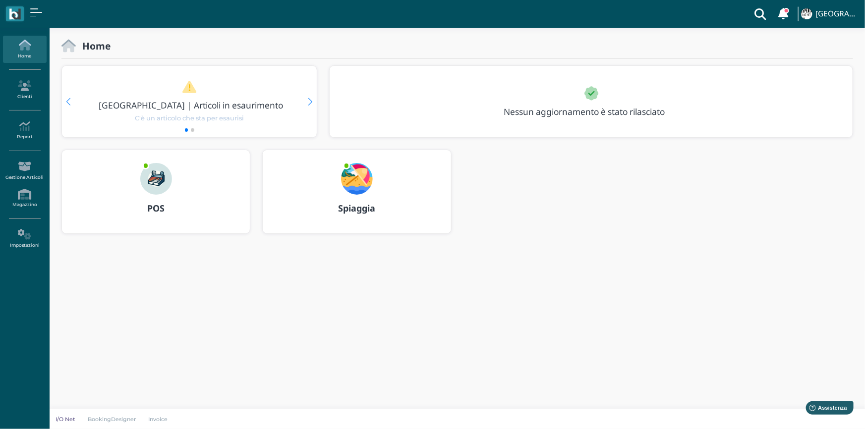
click at [354, 208] on b "Spiaggia" at bounding box center [356, 208] width 37 height 12
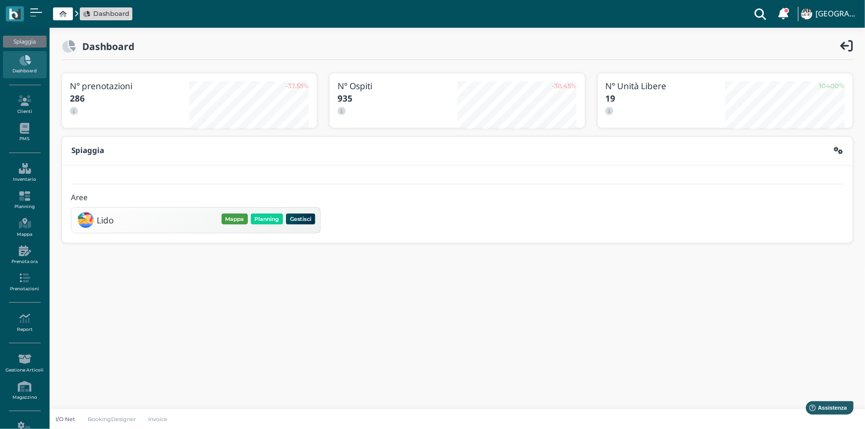
click at [231, 219] on button "Mappa" at bounding box center [235, 219] width 26 height 11
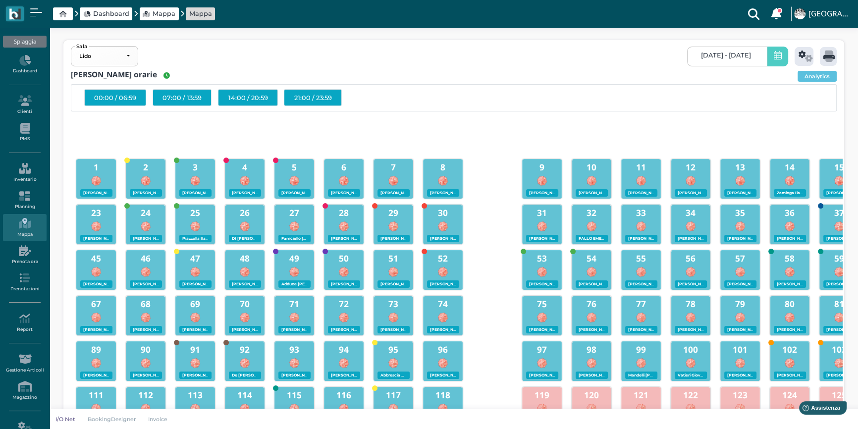
click at [774, 61] on icon at bounding box center [778, 56] width 8 height 10
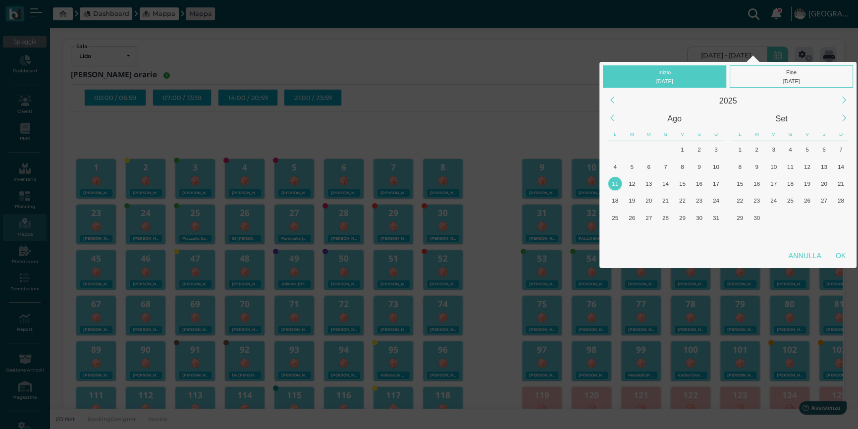
click at [617, 183] on div "11" at bounding box center [615, 183] width 13 height 13
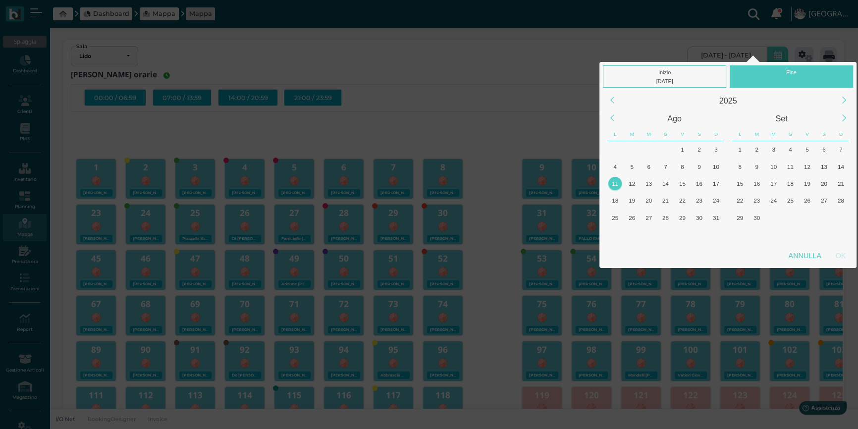
click at [617, 183] on div "11" at bounding box center [615, 183] width 13 height 13
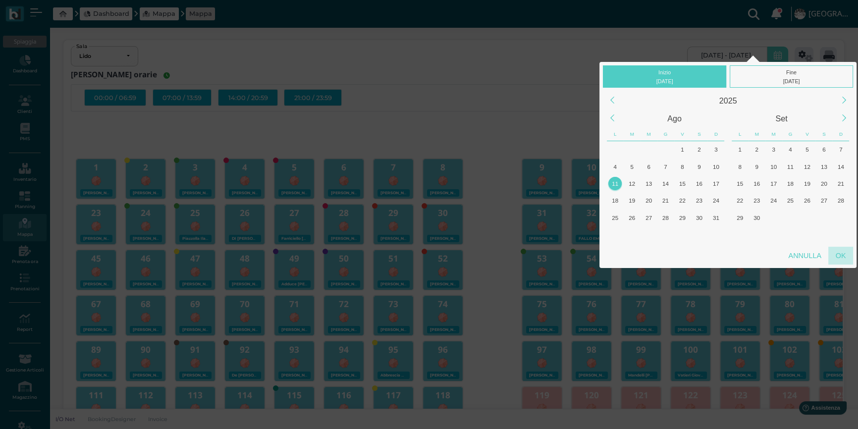
click at [836, 252] on div "OK" at bounding box center [841, 256] width 25 height 18
type input "11/08/2025 - 11/08/2025"
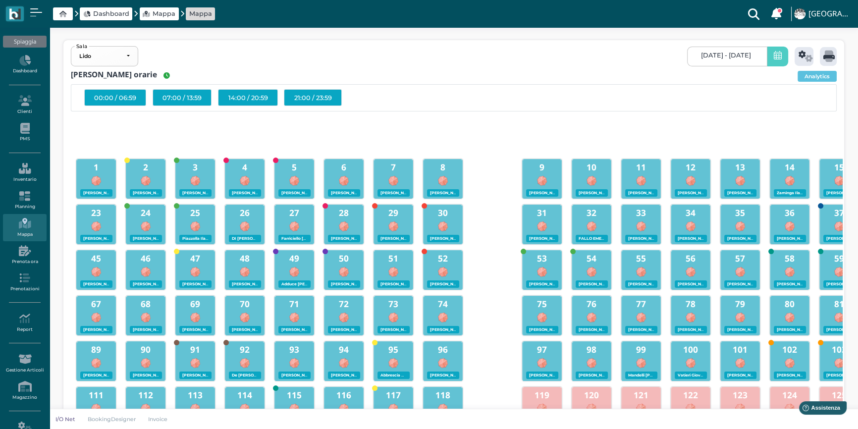
scroll to position [0, 86]
click at [796, 58] on div at bounding box center [804, 56] width 19 height 19
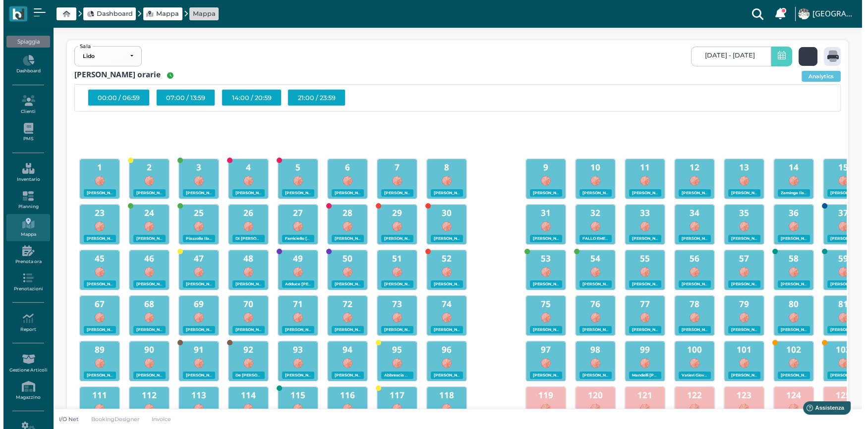
scroll to position [0, 0]
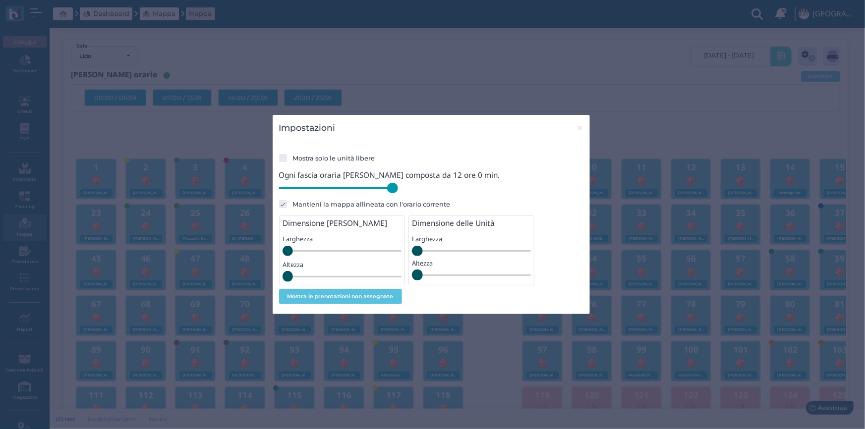
drag, startPoint x: 347, startPoint y: 191, endPoint x: 410, endPoint y: 195, distance: 62.5
type input "720"
click at [398, 194] on input "range" at bounding box center [338, 188] width 119 height 11
click at [575, 129] on button "×" at bounding box center [580, 127] width 20 height 25
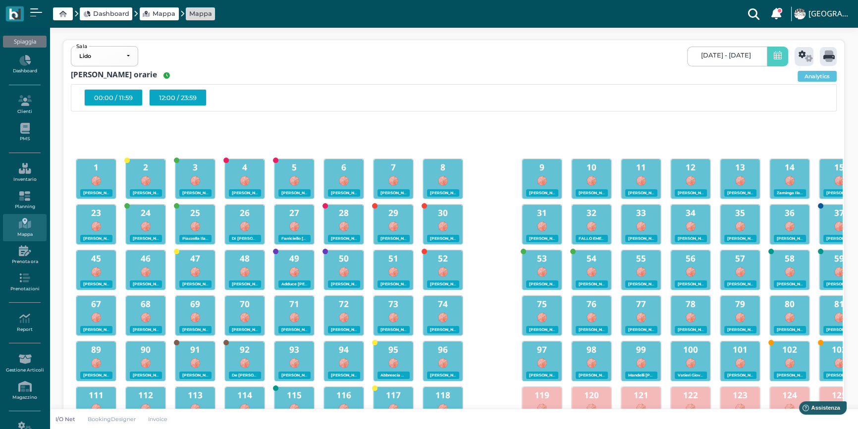
click at [178, 99] on div "12:00 / 23:59" at bounding box center [177, 97] width 57 height 17
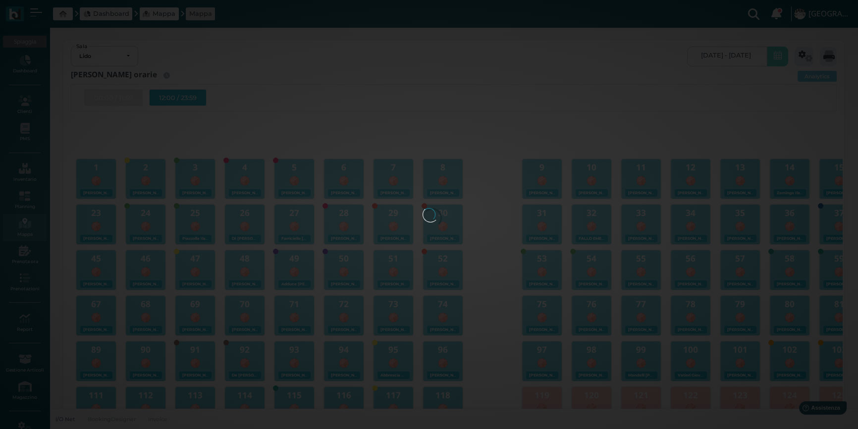
click at [423, 208] on div at bounding box center [429, 214] width 13 height 13
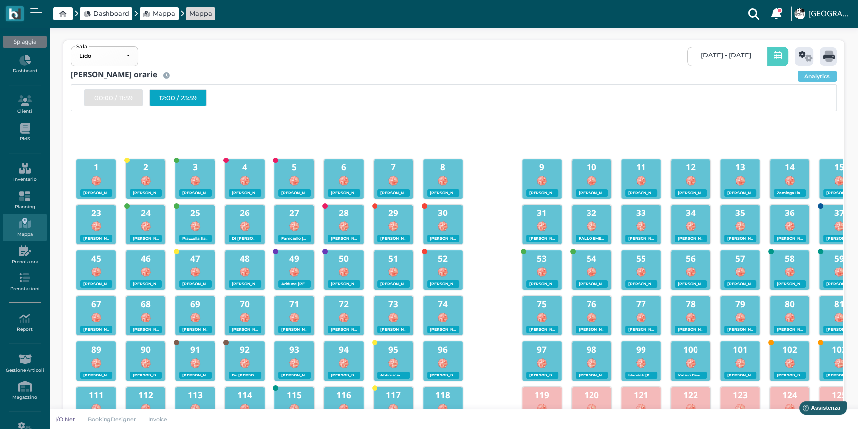
click at [180, 99] on div "12:00 / 23:59" at bounding box center [177, 97] width 57 height 17
click at [824, 54] on icon at bounding box center [829, 56] width 11 height 11
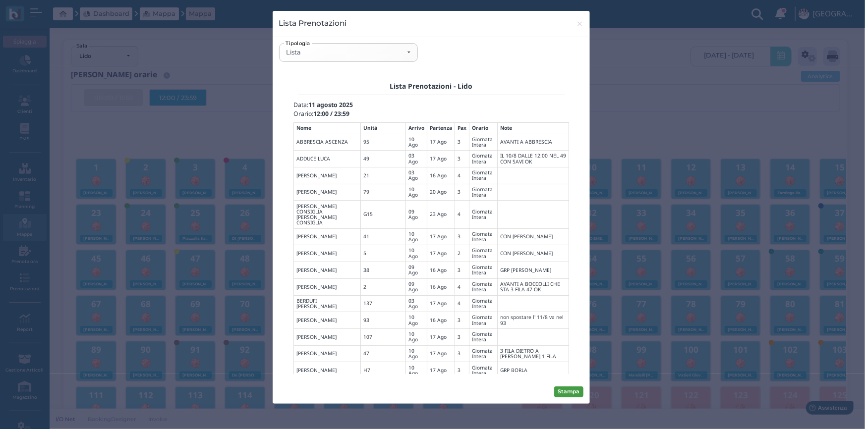
click at [570, 394] on button "Stampa" at bounding box center [568, 392] width 29 height 11
click at [406, 52] on div "Lista" at bounding box center [348, 53] width 124 height 8
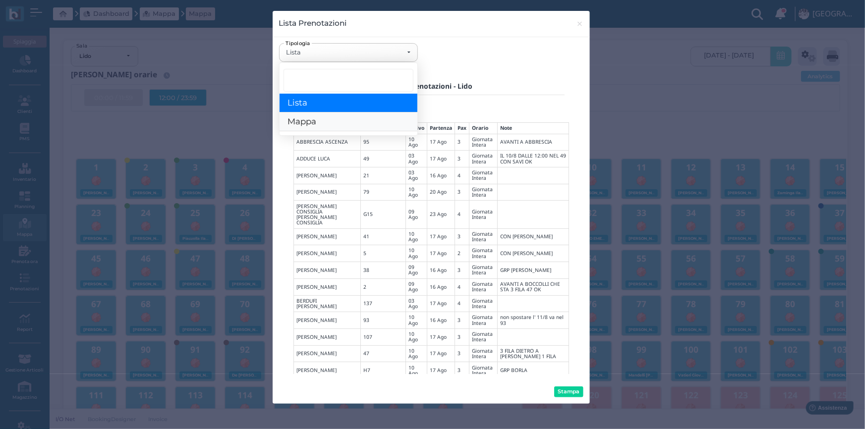
click at [320, 120] on link "Mappa" at bounding box center [349, 122] width 138 height 19
select select "map"
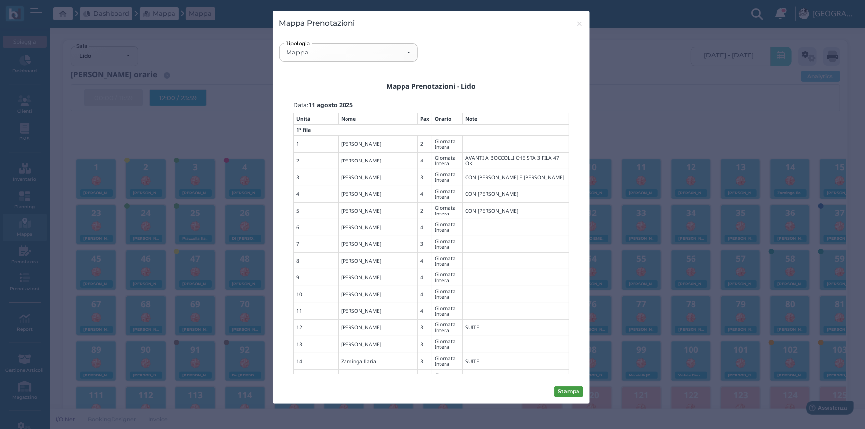
click at [567, 389] on button "Stampa" at bounding box center [568, 392] width 29 height 11
click at [579, 25] on span "×" at bounding box center [579, 23] width 7 height 13
